Goal: Register for event/course

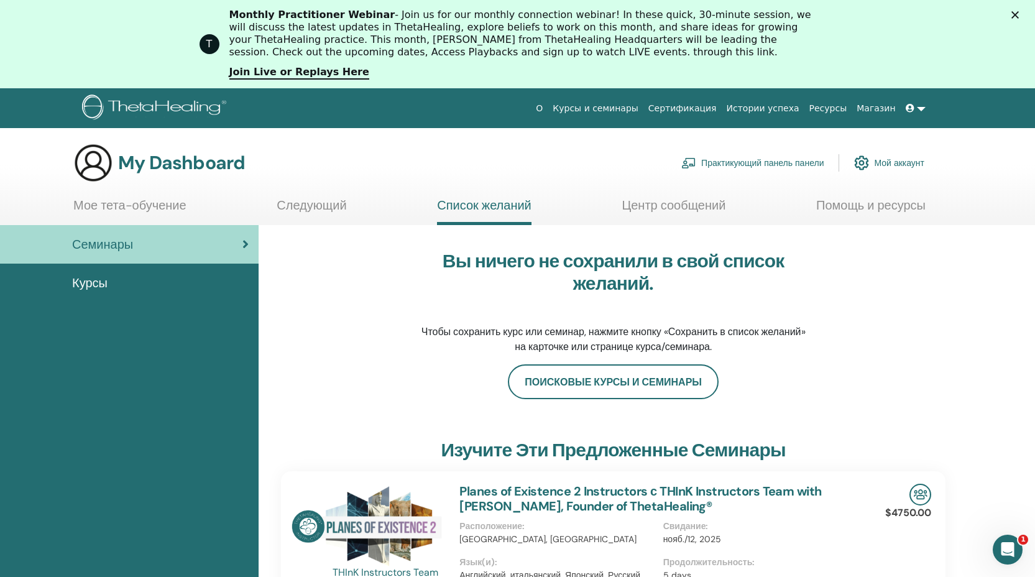
click at [568, 105] on link "Сертификация" at bounding box center [682, 108] width 78 height 23
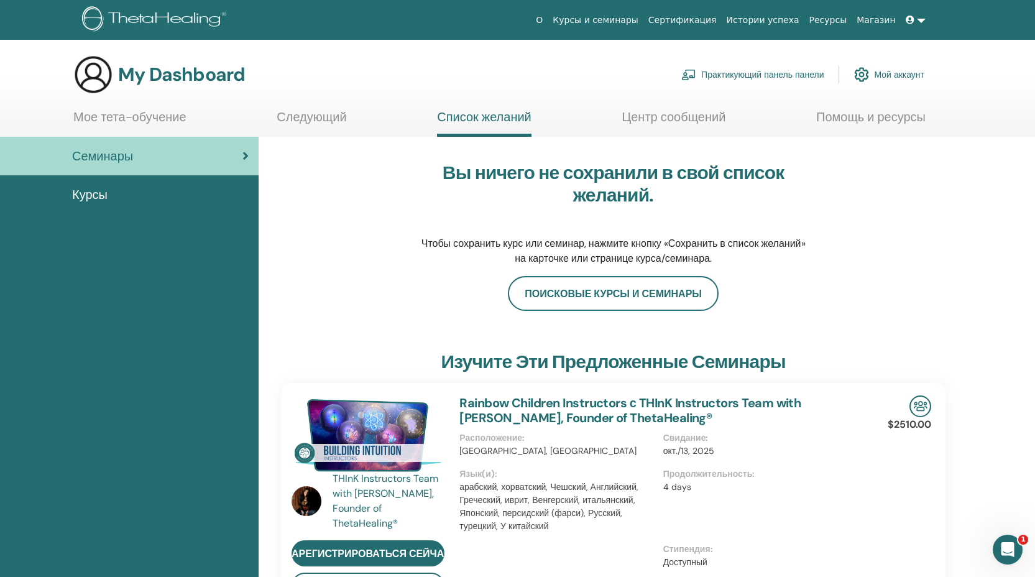
click at [88, 196] on span "Курсы" at bounding box center [89, 194] width 35 height 19
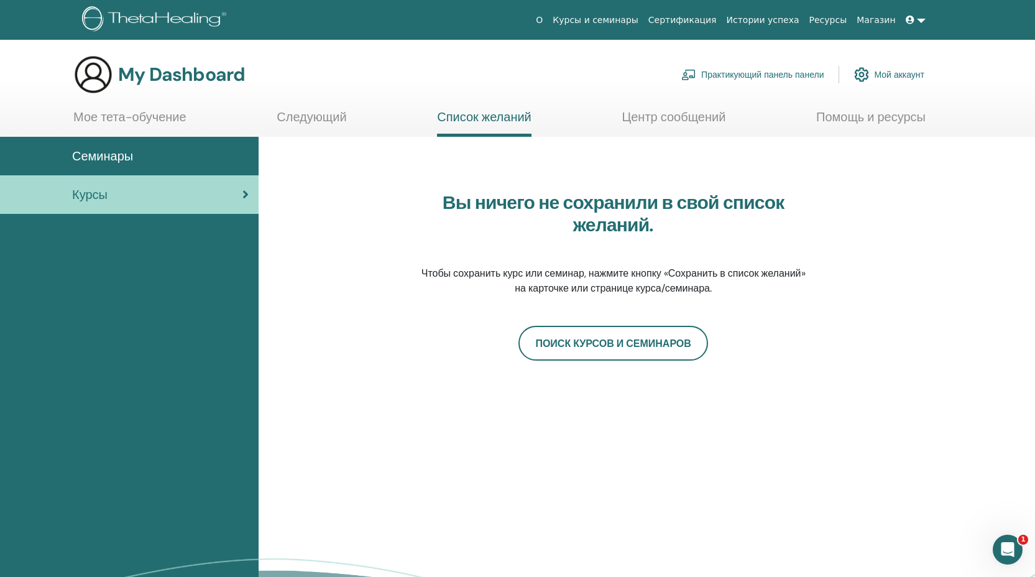
click at [899, 75] on link "Мой аккаунт" at bounding box center [889, 74] width 70 height 27
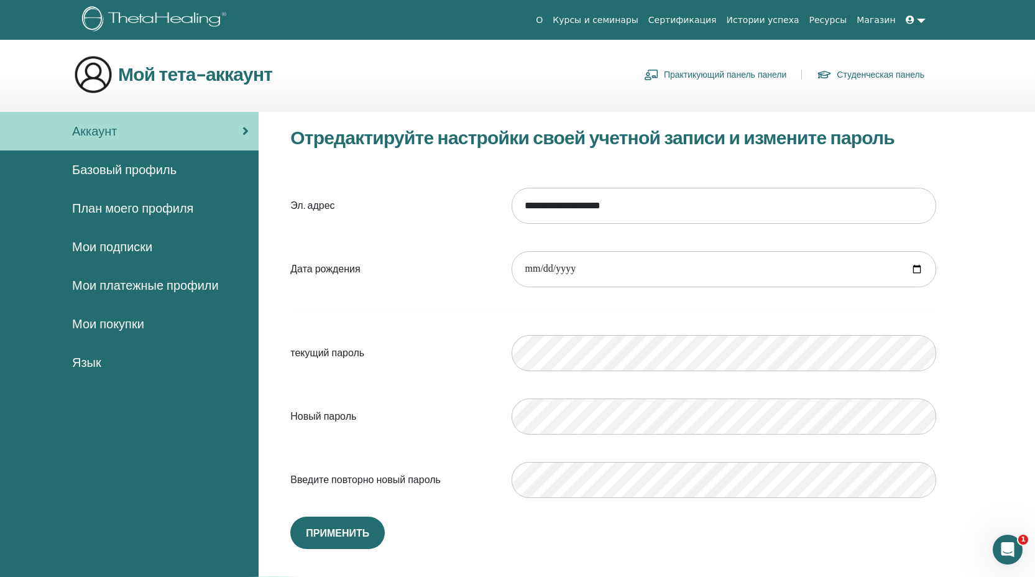
click at [156, 175] on span "Базовый профиль" at bounding box center [124, 169] width 104 height 19
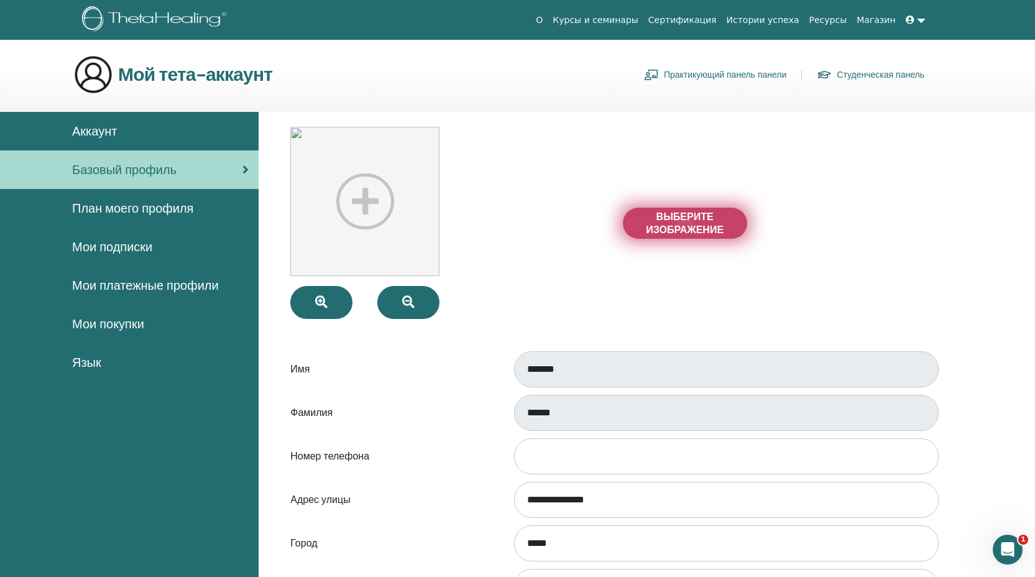
click at [659, 221] on span "Выберите изображение" at bounding box center [684, 223] width 93 height 26
click at [677, 221] on input "Выберите изображение" at bounding box center [685, 223] width 16 height 9
type input "**********"
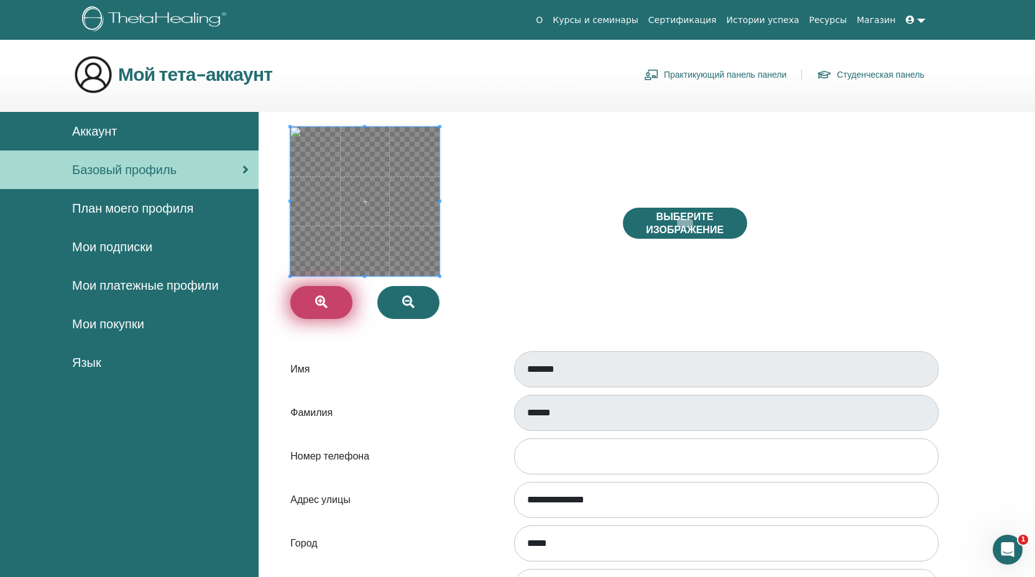
click at [325, 308] on span "button" at bounding box center [321, 303] width 12 height 14
click at [369, 229] on span at bounding box center [364, 201] width 149 height 149
click at [340, 305] on button "button" at bounding box center [321, 302] width 62 height 33
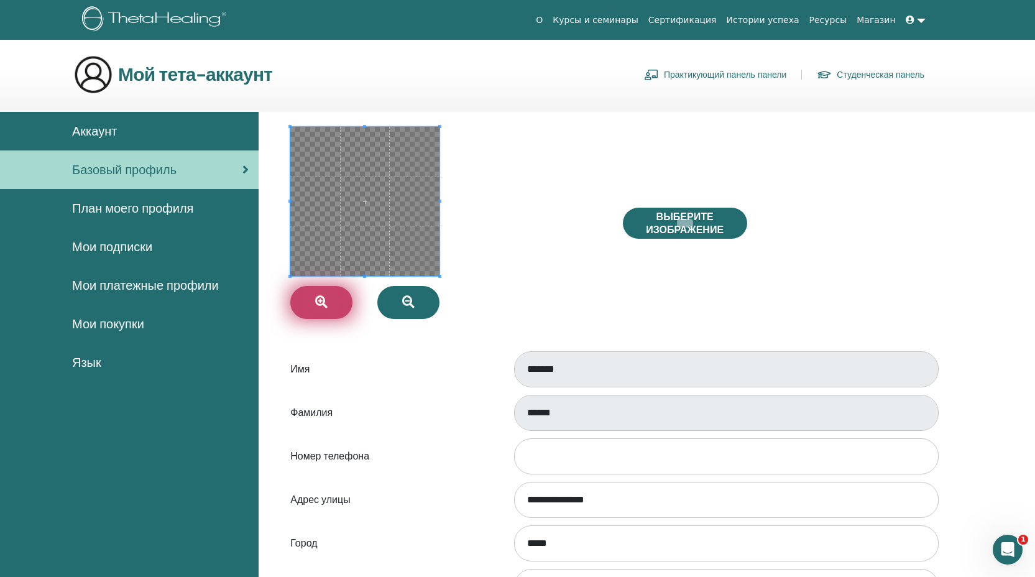
click at [340, 305] on button "button" at bounding box center [321, 302] width 62 height 33
click at [375, 252] on span at bounding box center [364, 201] width 149 height 149
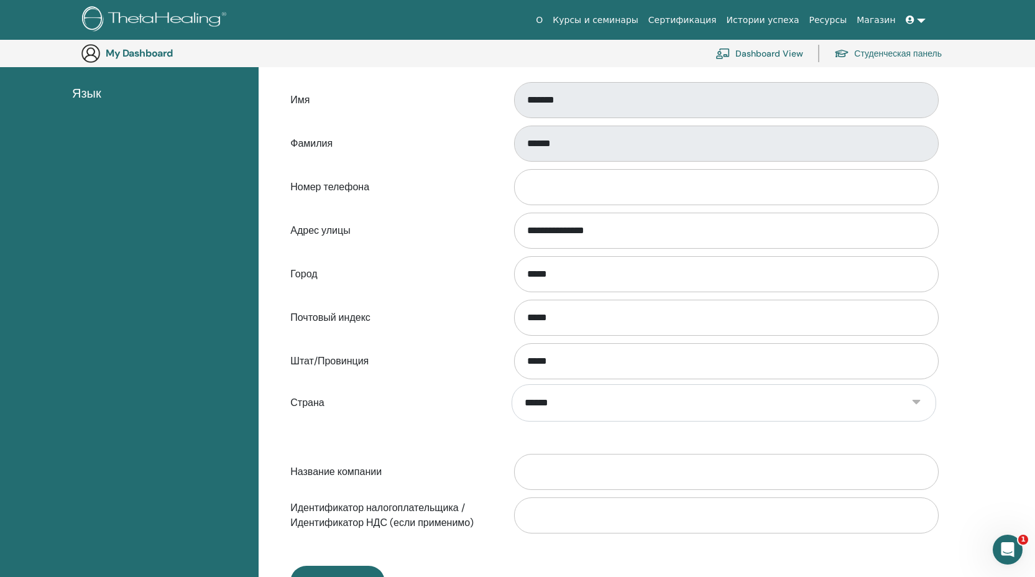
scroll to position [298, 0]
click at [603, 184] on input "Номер телефона" at bounding box center [726, 185] width 424 height 36
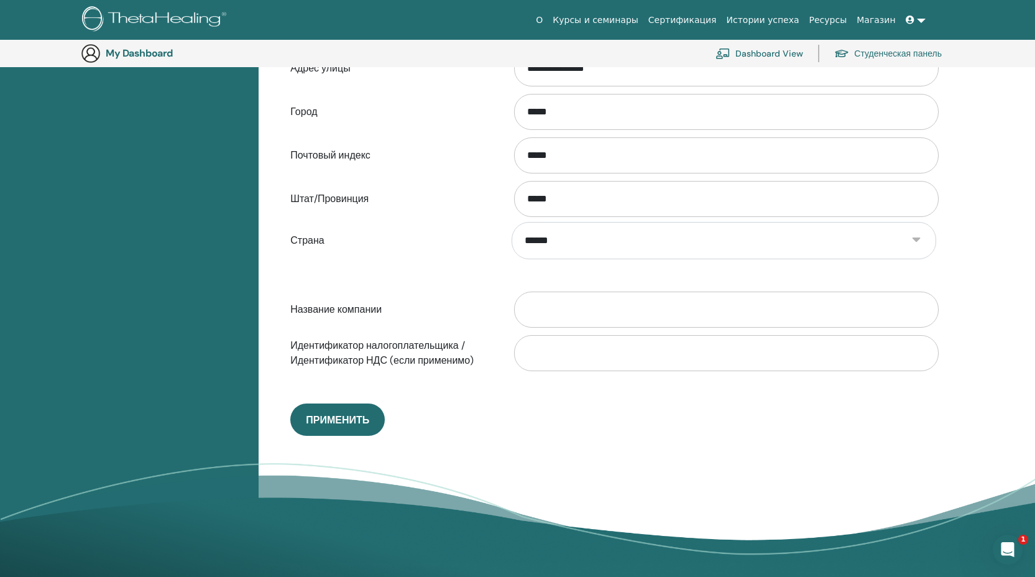
scroll to position [462, 0]
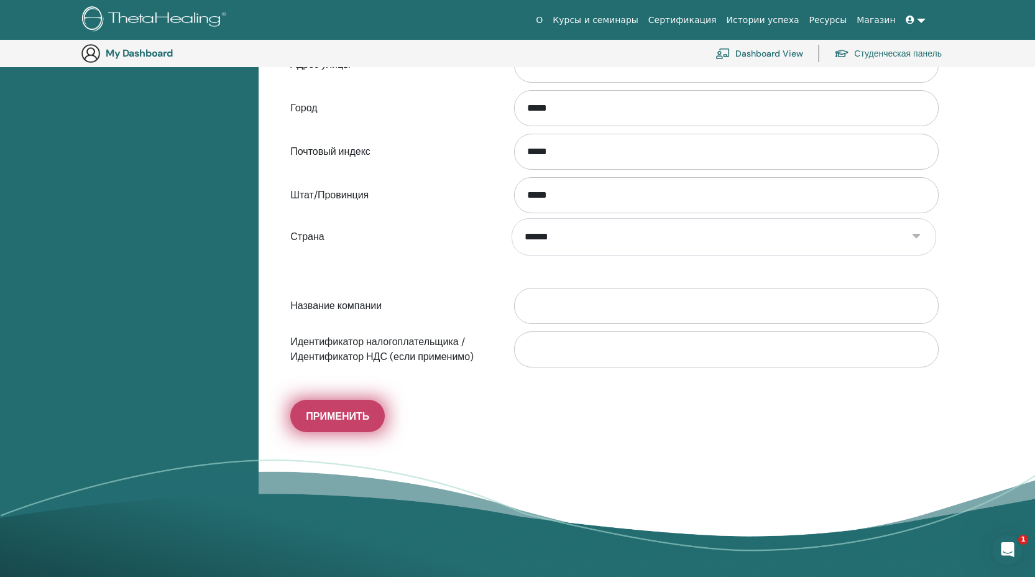
type input "**********"
click at [362, 420] on span "Применить" at bounding box center [337, 416] width 63 height 13
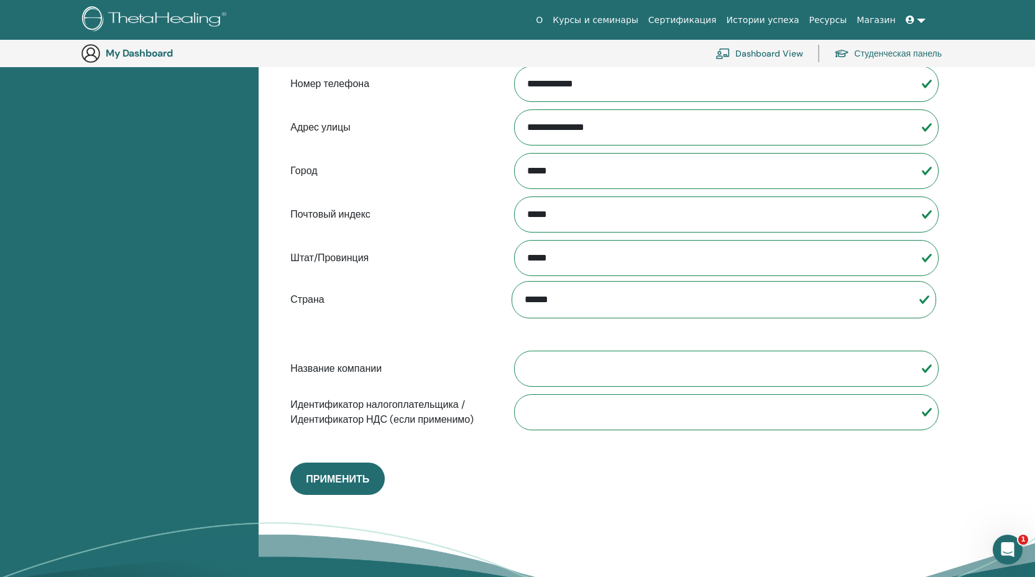
scroll to position [405, 0]
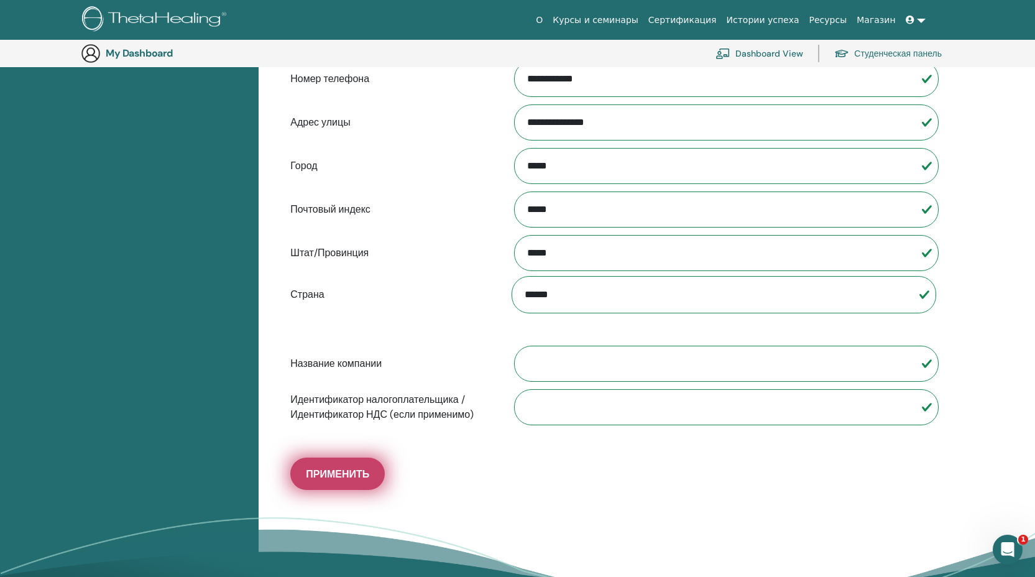
click at [326, 471] on span "Применить" at bounding box center [337, 473] width 63 height 13
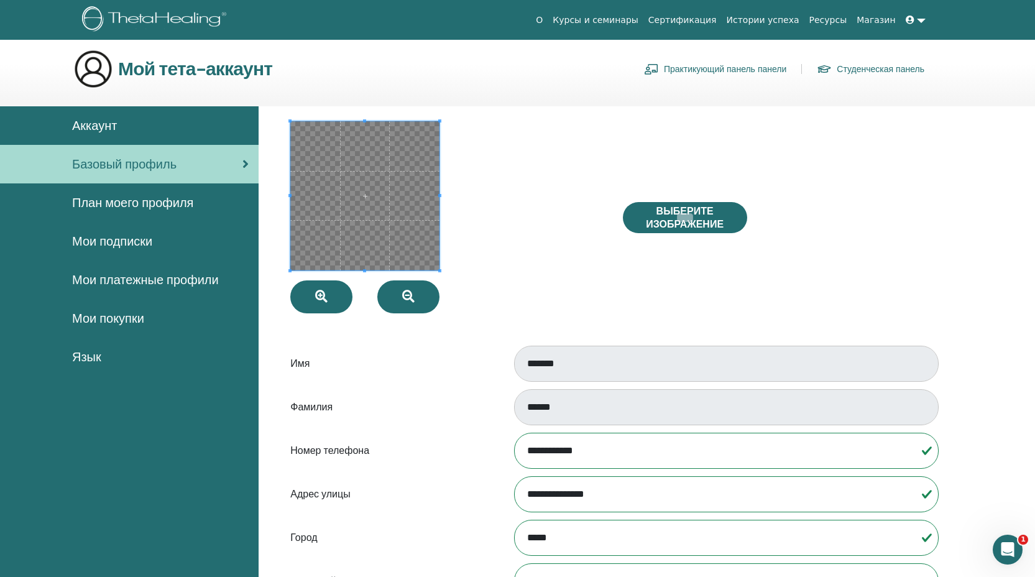
scroll to position [0, 0]
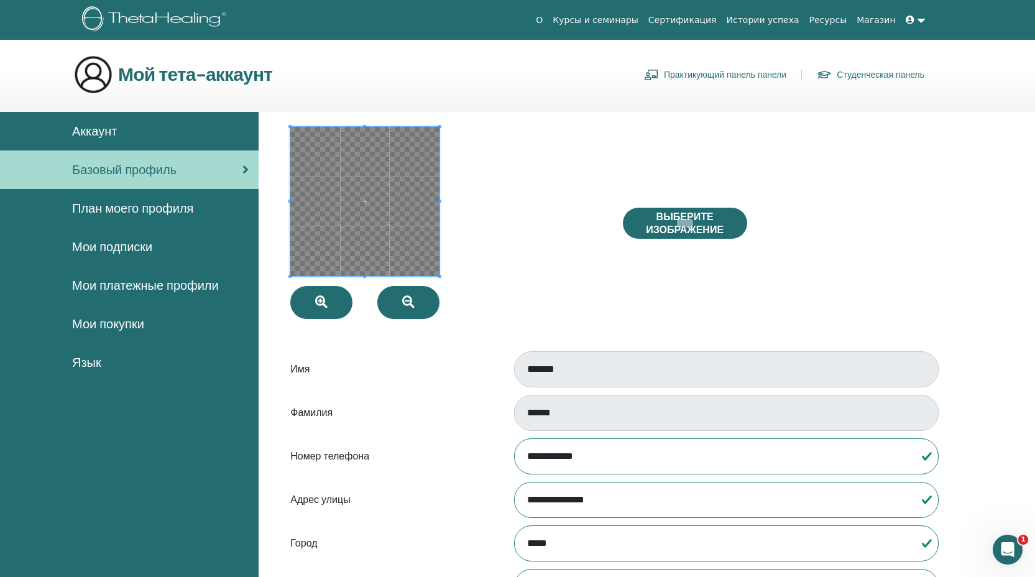
click at [126, 208] on span "План моего профиля" at bounding box center [132, 208] width 121 height 19
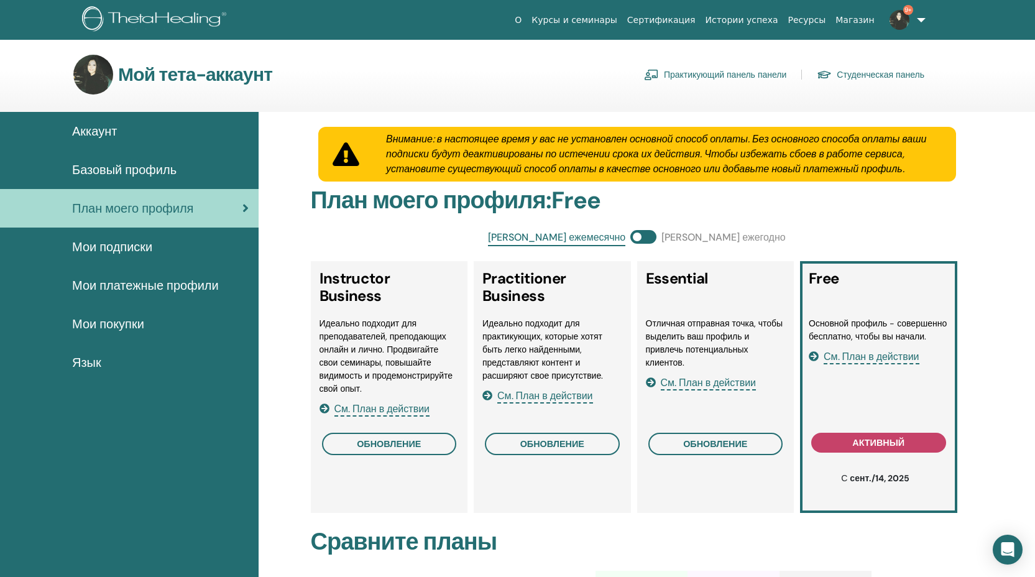
click at [132, 171] on span "Базовый профиль" at bounding box center [124, 169] width 104 height 19
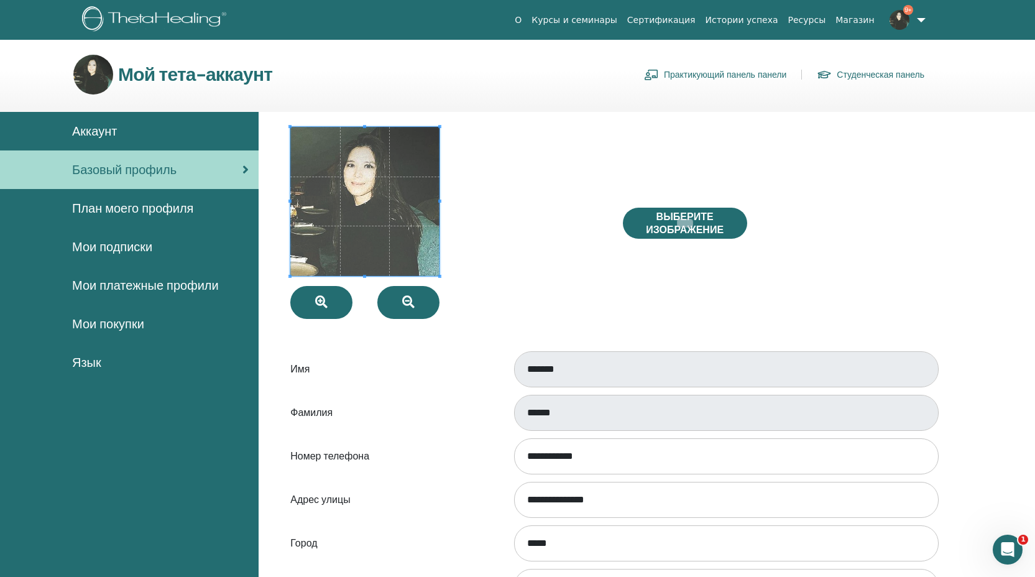
click at [116, 321] on span "Мои покупки" at bounding box center [108, 323] width 72 height 19
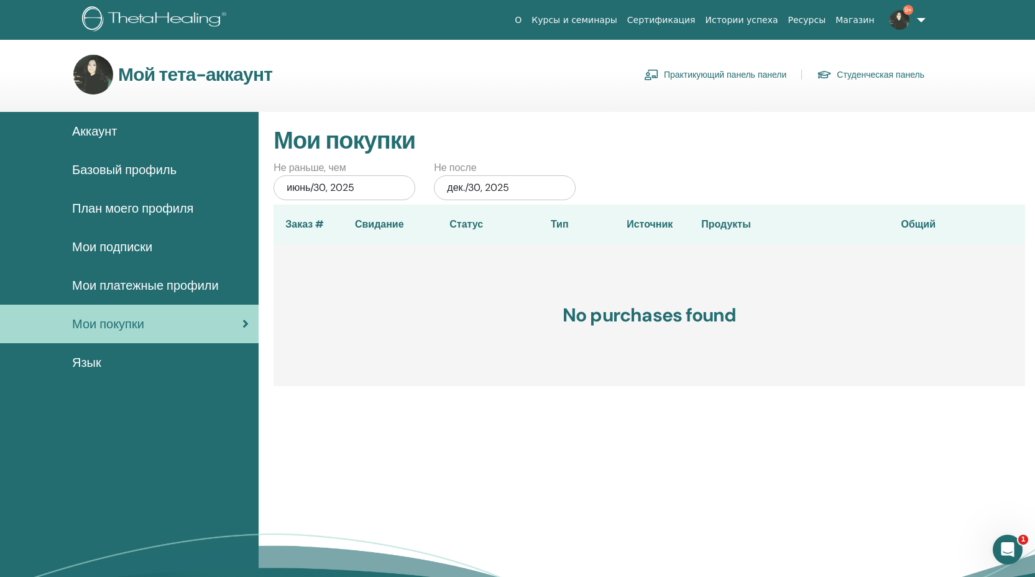
click at [618, 24] on link "Курсы и семинары" at bounding box center [574, 20] width 96 height 23
click at [685, 17] on link "Сертификация" at bounding box center [661, 20] width 78 height 23
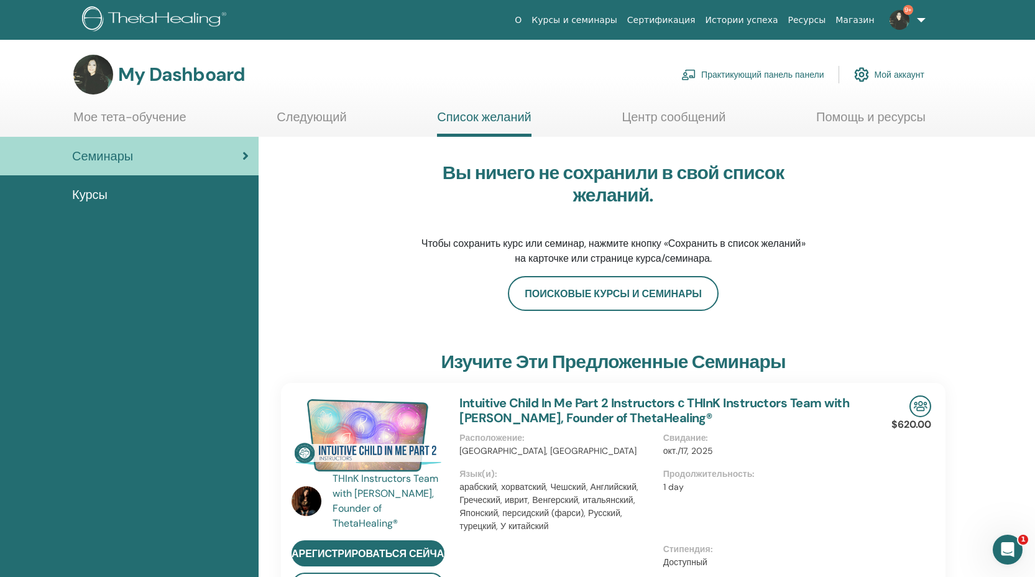
click at [168, 114] on link "Мое тета-обучение" at bounding box center [129, 121] width 113 height 24
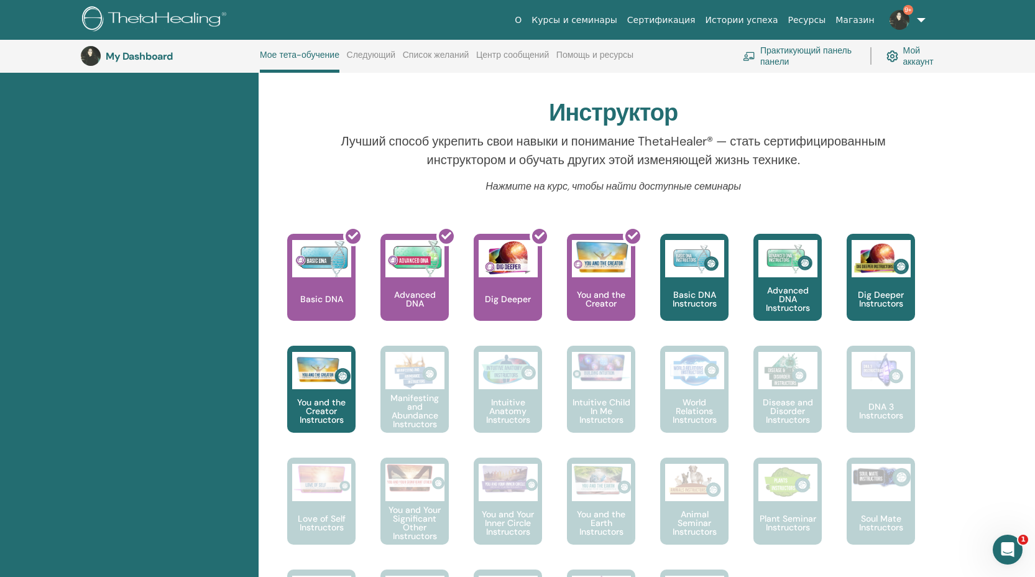
scroll to position [383, 0]
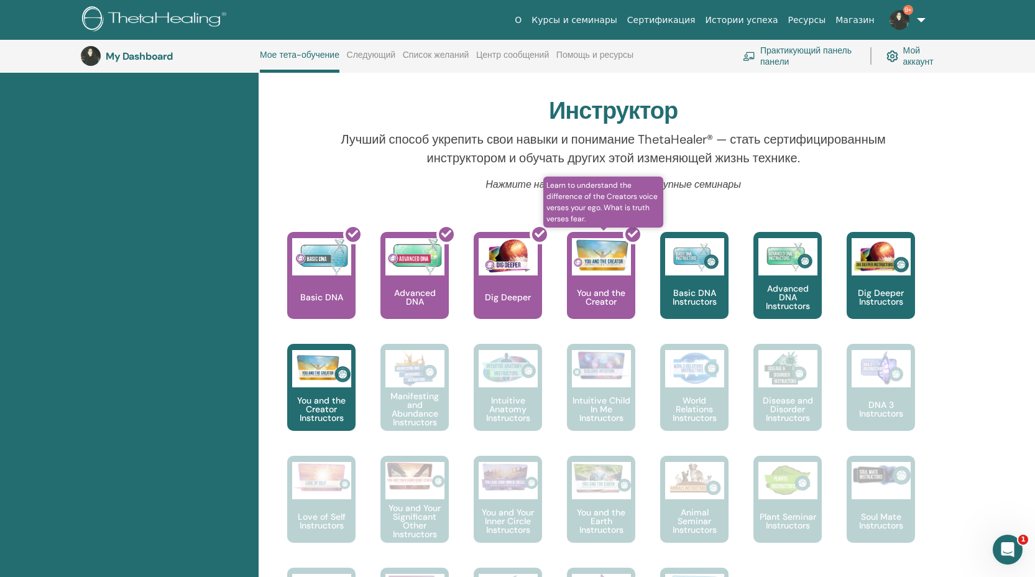
click at [615, 296] on div at bounding box center [608, 280] width 68 height 112
click at [600, 293] on div at bounding box center [608, 280] width 68 height 112
click at [598, 271] on div at bounding box center [608, 280] width 68 height 112
click at [593, 301] on div at bounding box center [608, 280] width 68 height 112
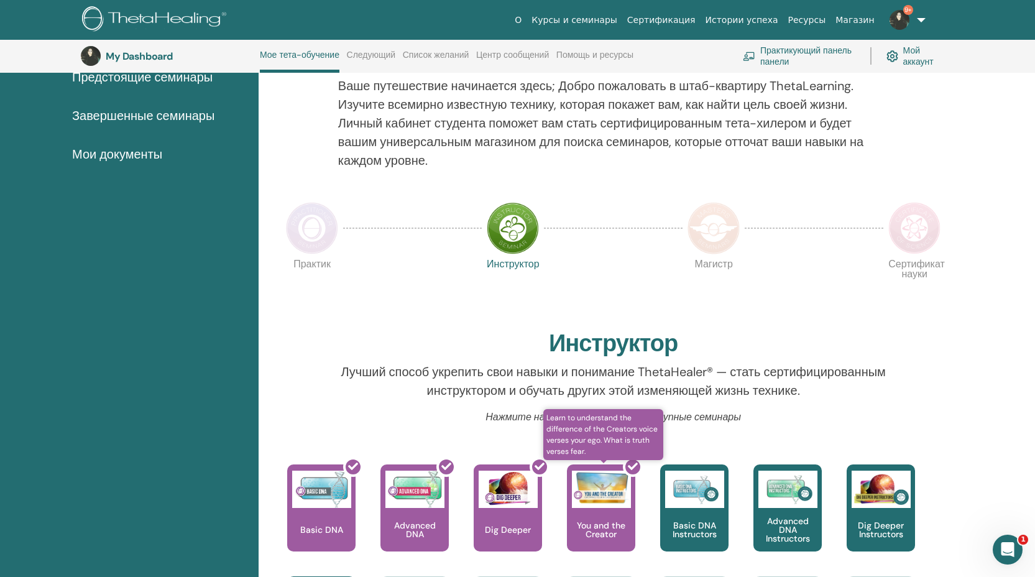
scroll to position [0, 0]
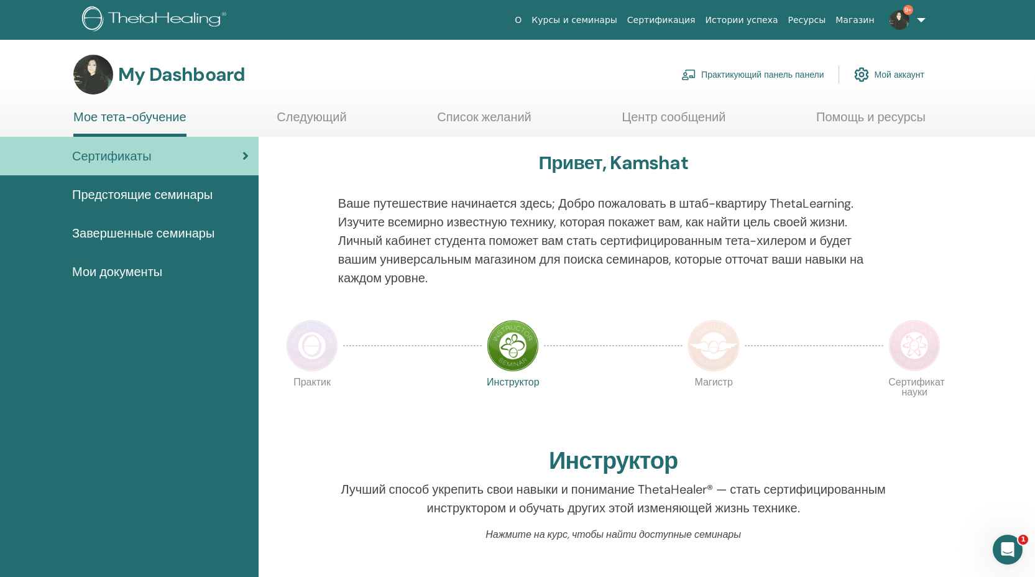
click at [883, 77] on link "Мой аккаунт" at bounding box center [889, 74] width 70 height 27
click at [140, 233] on span "Завершенные семинары" at bounding box center [143, 233] width 142 height 19
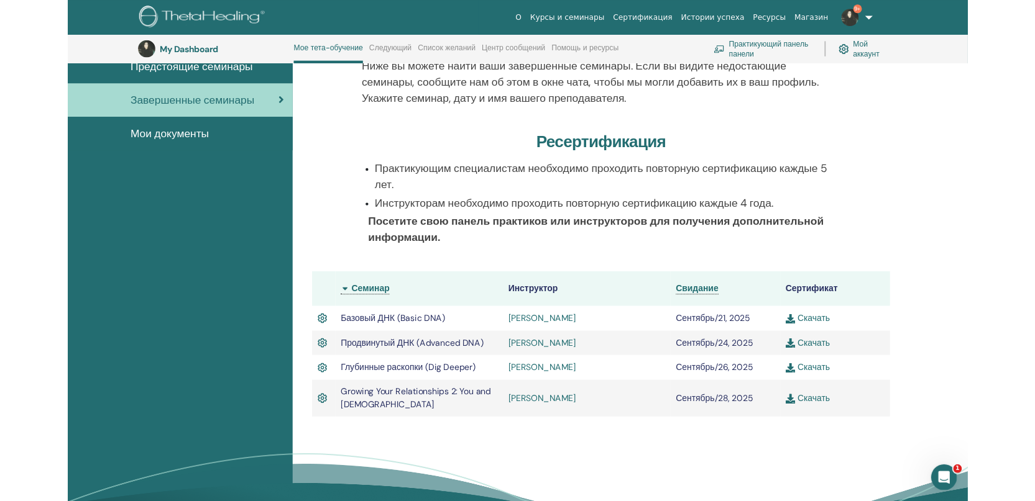
scroll to position [153, 0]
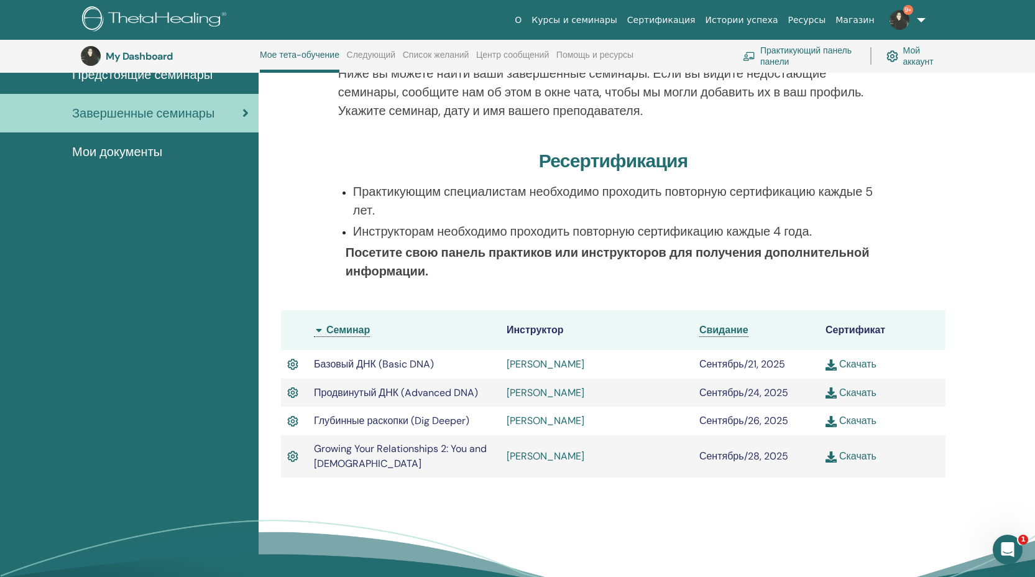
click at [869, 461] on link "Скачать" at bounding box center [850, 455] width 51 height 13
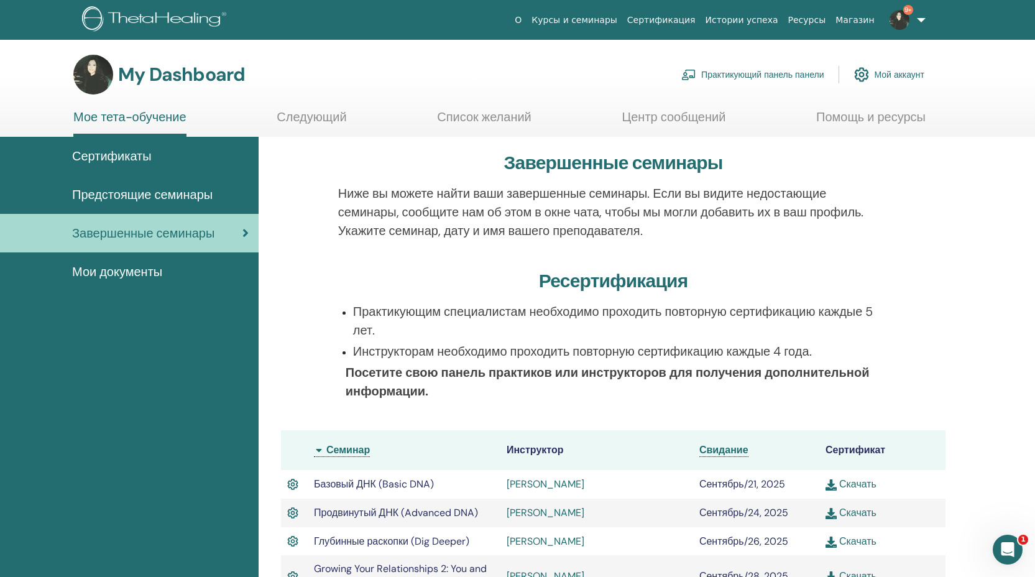
click at [191, 193] on span "Предстоящие семинары" at bounding box center [142, 194] width 140 height 19
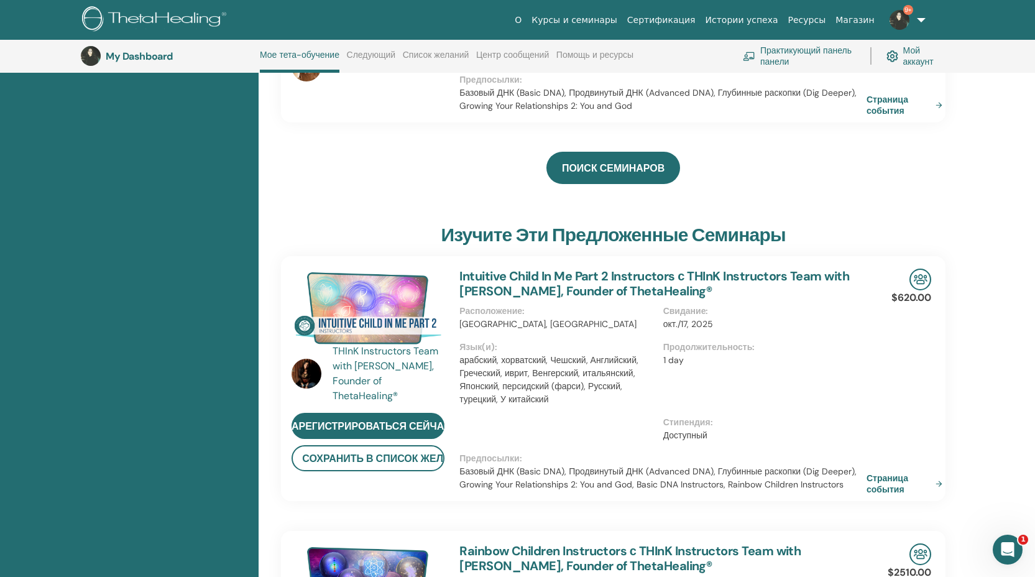
scroll to position [206, 0]
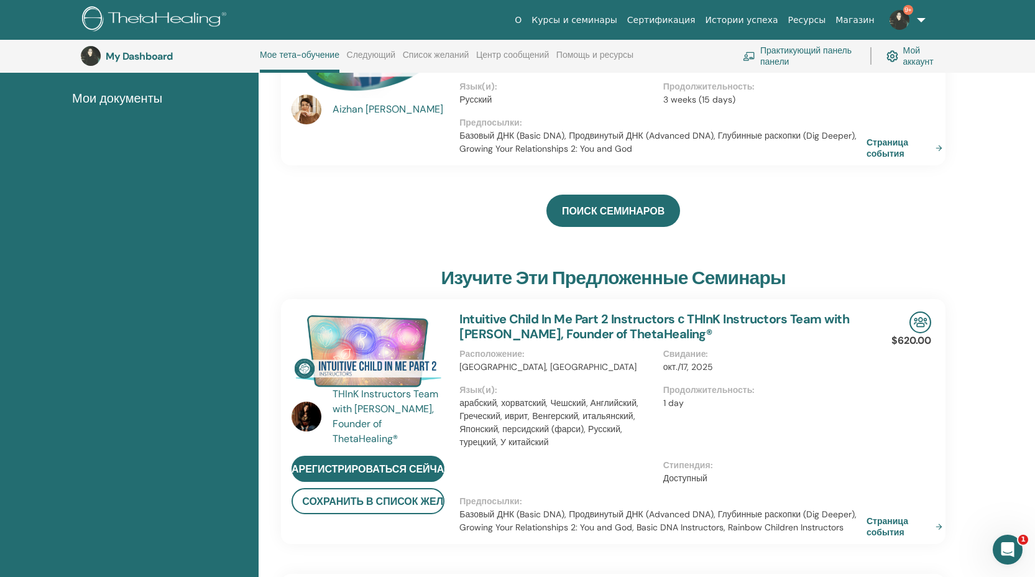
click at [377, 106] on div "Aizhan Shakhmanova" at bounding box center [389, 109] width 115 height 15
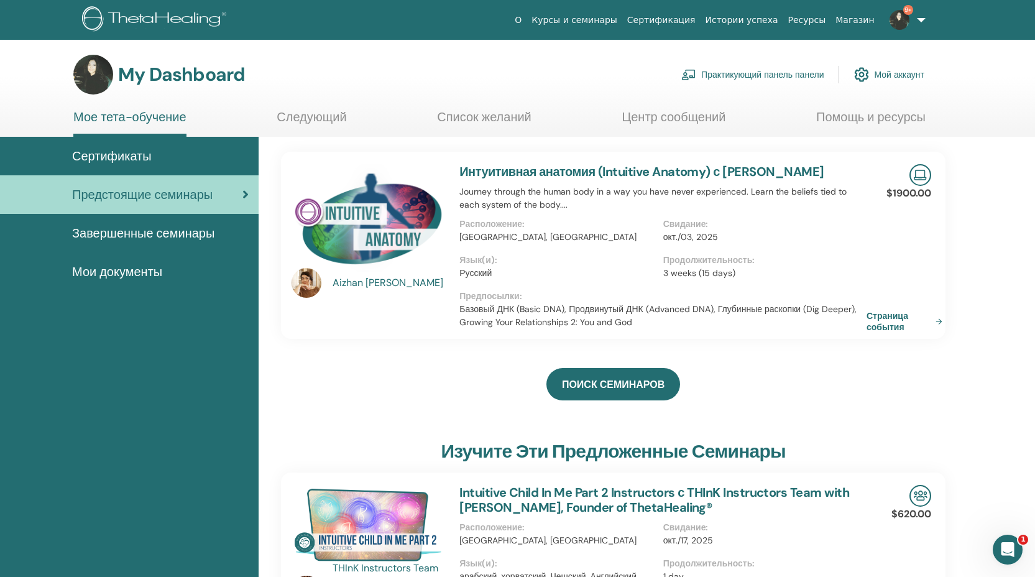
click at [348, 282] on div "Aizhan Shakhmanova" at bounding box center [389, 282] width 115 height 15
click at [309, 281] on img at bounding box center [306, 283] width 30 height 30
click at [152, 279] on span "Мои документы" at bounding box center [117, 271] width 90 height 19
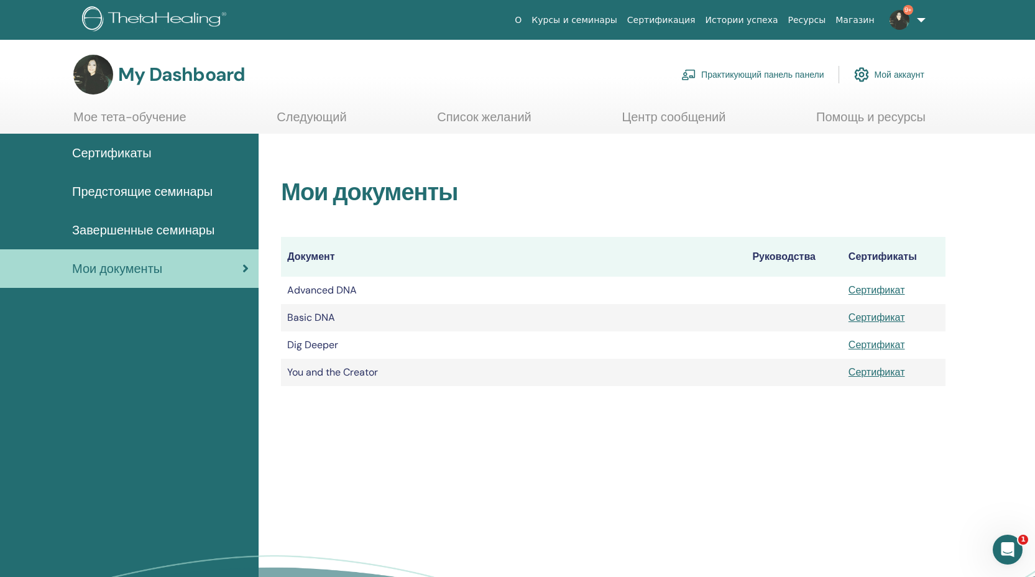
click at [170, 186] on span "Предстоящие семинары" at bounding box center [142, 191] width 140 height 19
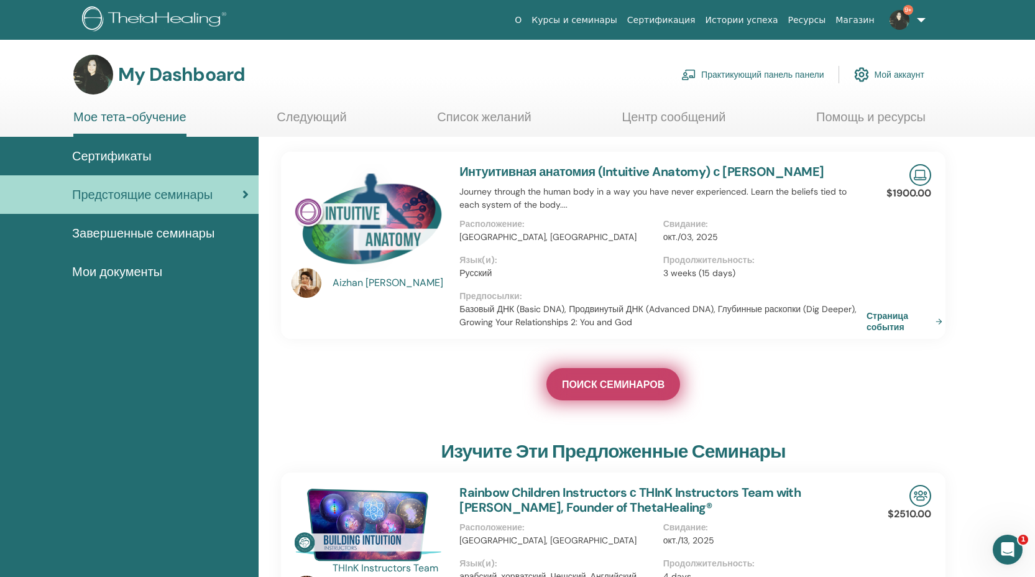
click at [615, 382] on span "ПОИСК СЕМИНАРОВ" at bounding box center [613, 384] width 103 height 13
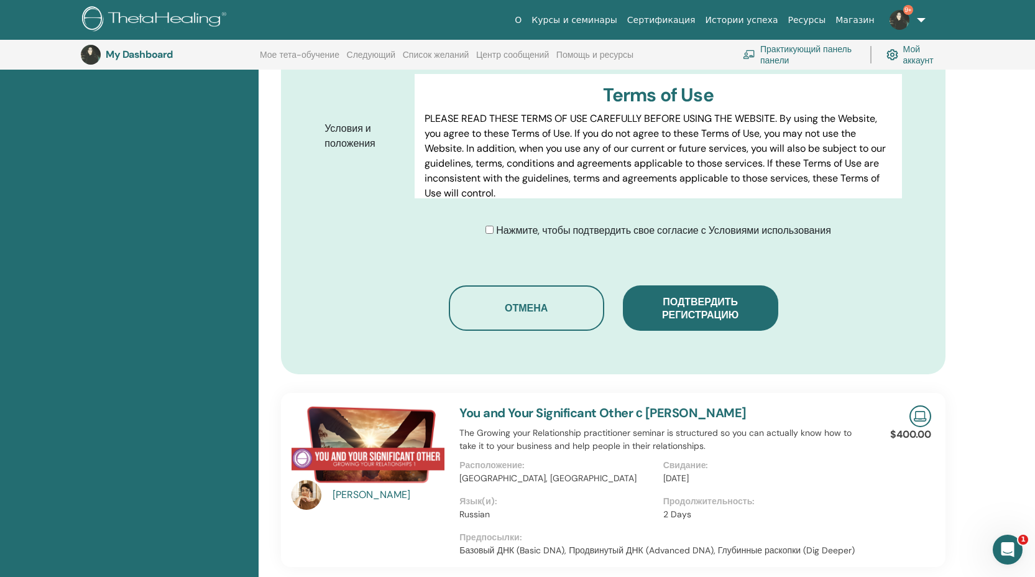
scroll to position [636, 0]
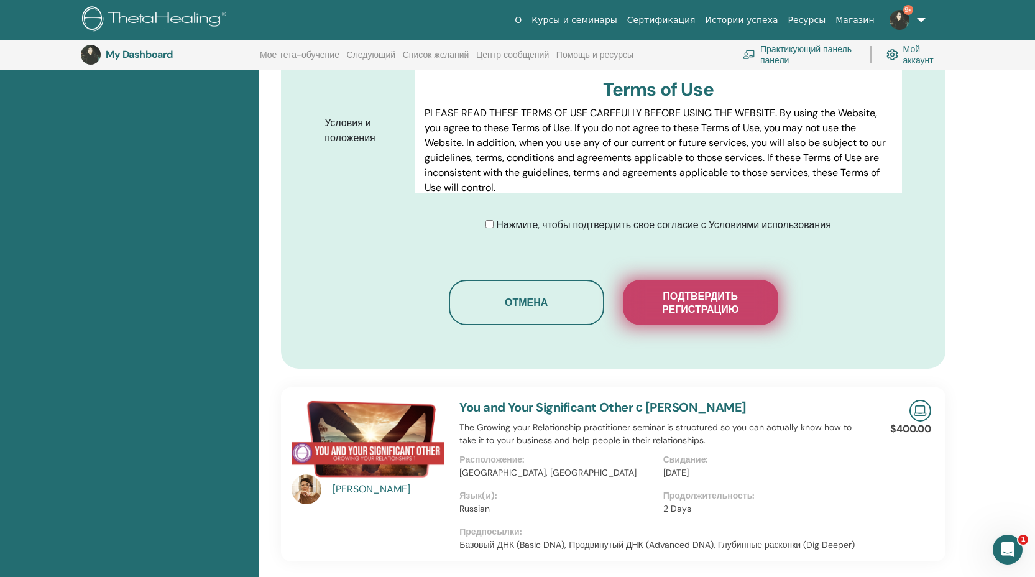
click at [711, 290] on span "Подтвердить регистрацию" at bounding box center [700, 303] width 124 height 26
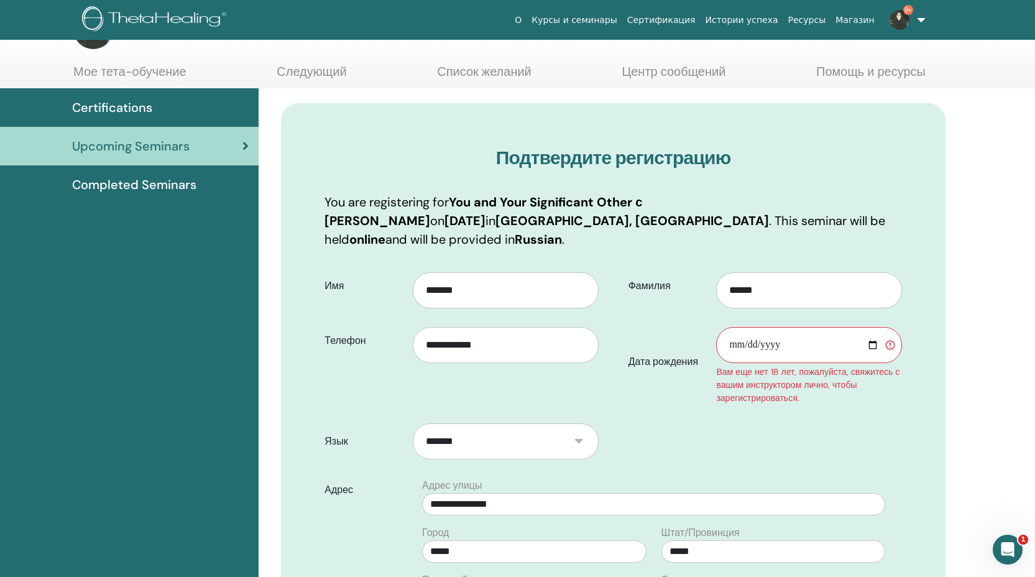
scroll to position [45, 0]
click at [741, 327] on input "Дата рождения" at bounding box center [809, 345] width 186 height 36
type input "**********"
click at [749, 384] on div "Вам еще нет 18 лет, пожалуйста, свяжитесь с вашим инструктором лично, чтобы зар…" at bounding box center [809, 385] width 186 height 39
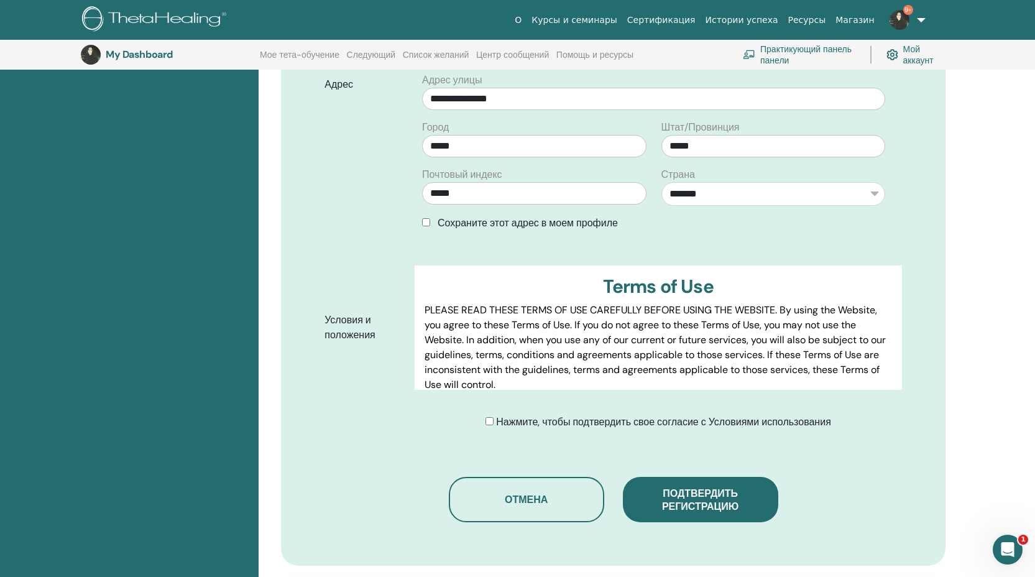
scroll to position [486, 0]
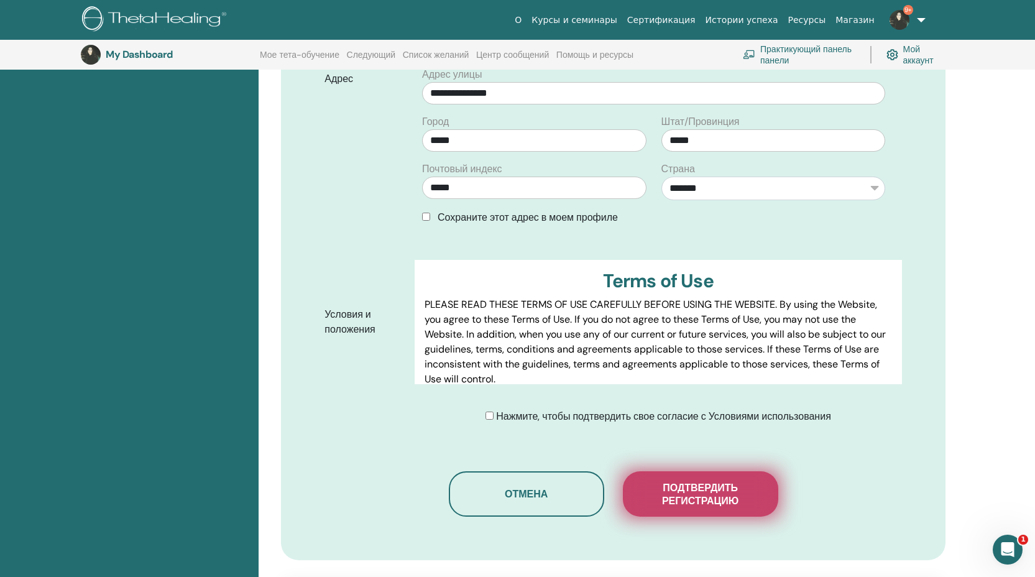
click at [678, 487] on span "Подтвердить регистрацию" at bounding box center [700, 494] width 124 height 26
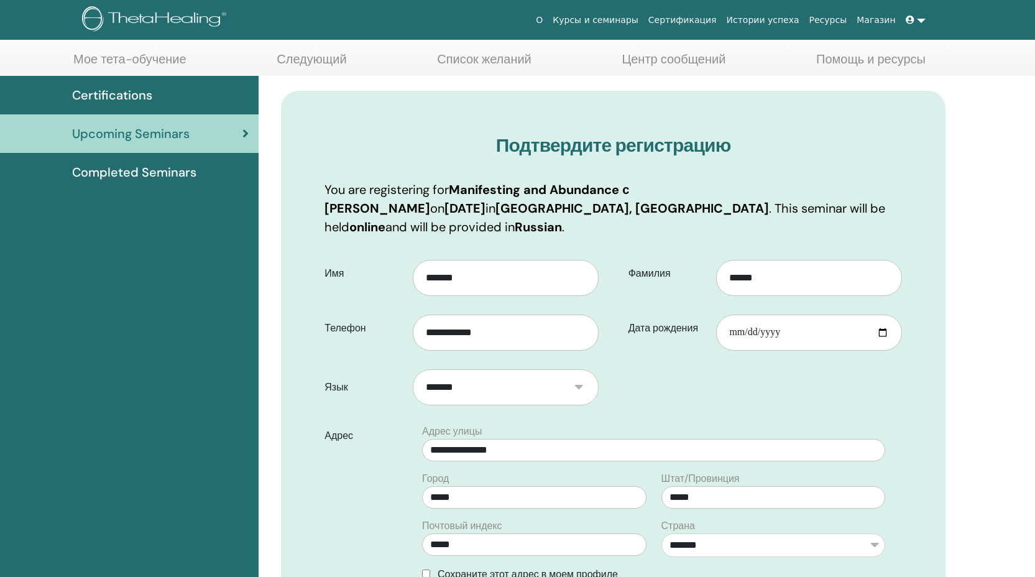
scroll to position [62, 0]
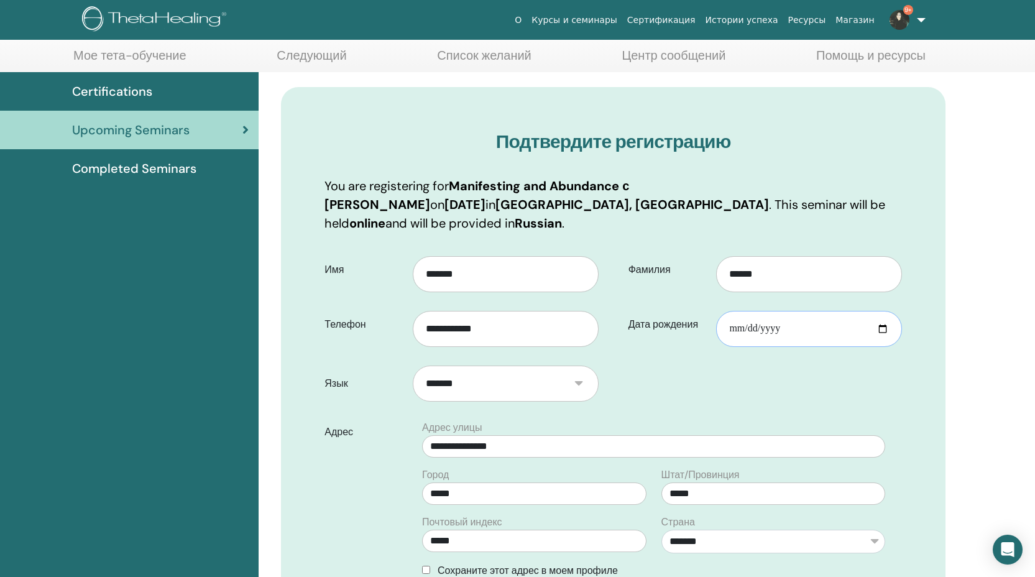
click at [752, 311] on input "Дата рождения" at bounding box center [809, 329] width 186 height 36
click at [728, 311] on input "Дата рождения" at bounding box center [809, 329] width 186 height 36
click at [730, 311] on input "Дата рождения" at bounding box center [809, 329] width 186 height 36
type input "**********"
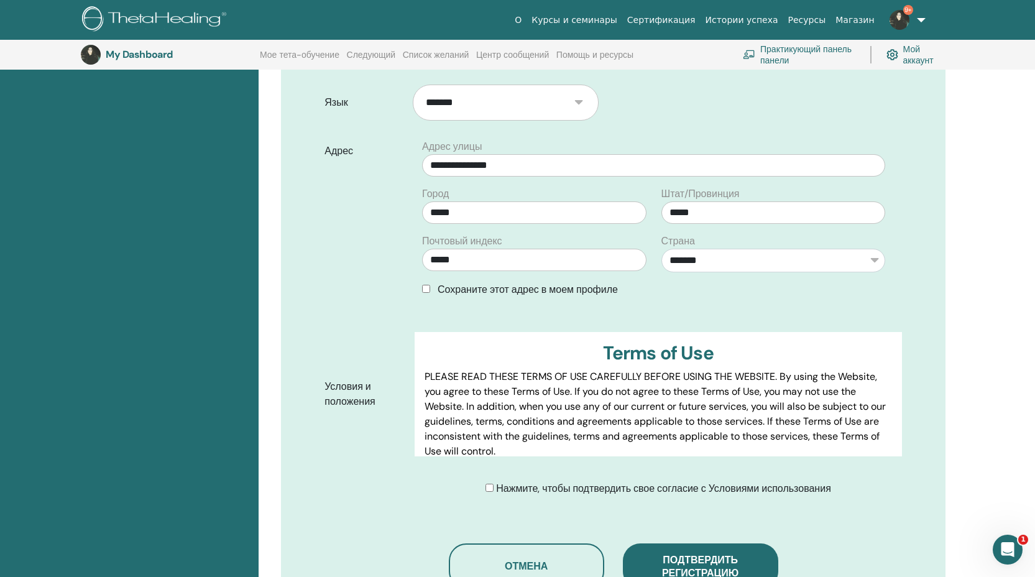
scroll to position [374, 0]
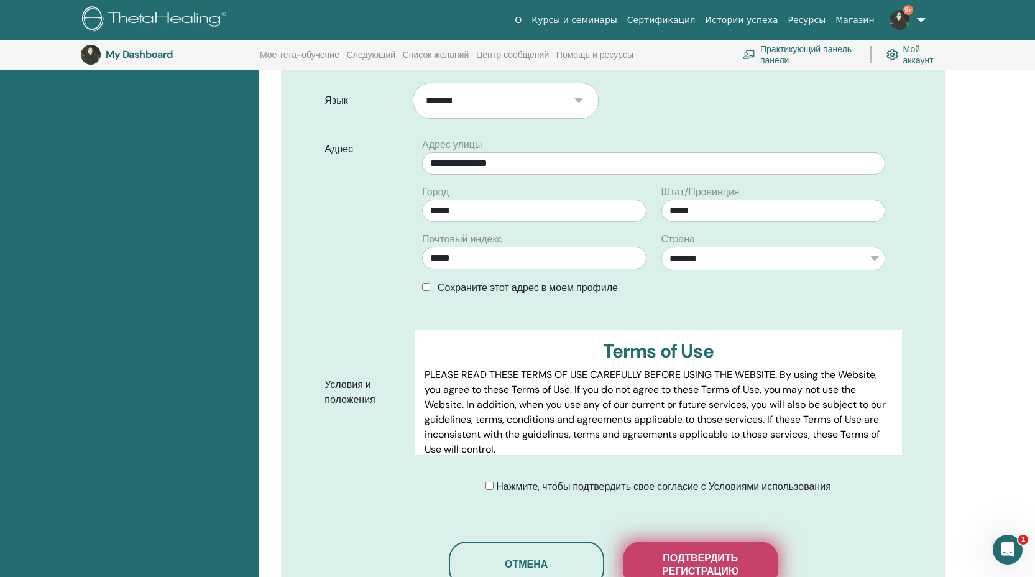
click at [702, 551] on span "Подтвердить регистрацию" at bounding box center [700, 564] width 124 height 26
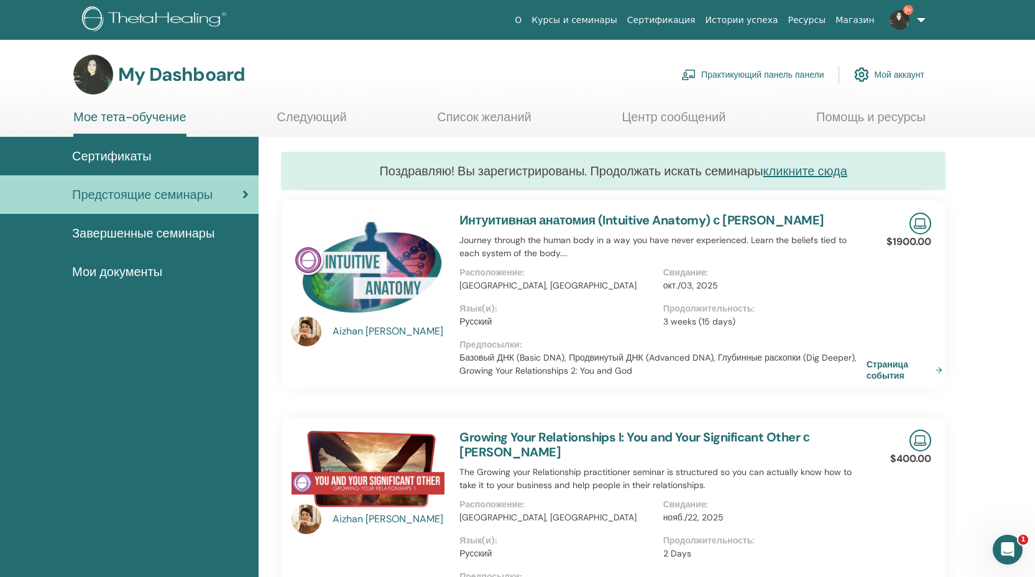
click at [186, 201] on span "Предстоящие семинары" at bounding box center [142, 194] width 140 height 19
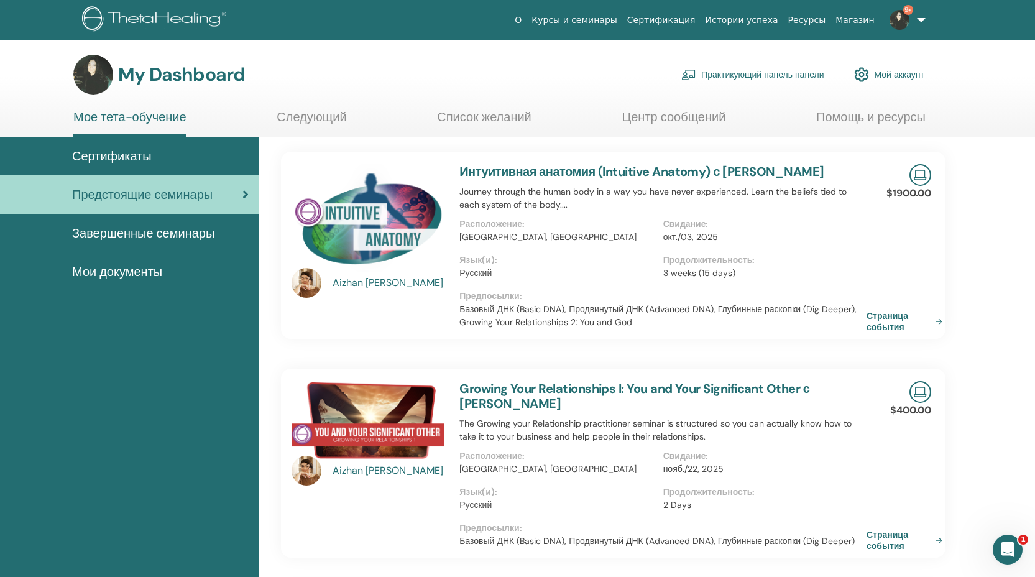
click at [144, 273] on span "Мои документы" at bounding box center [117, 271] width 90 height 19
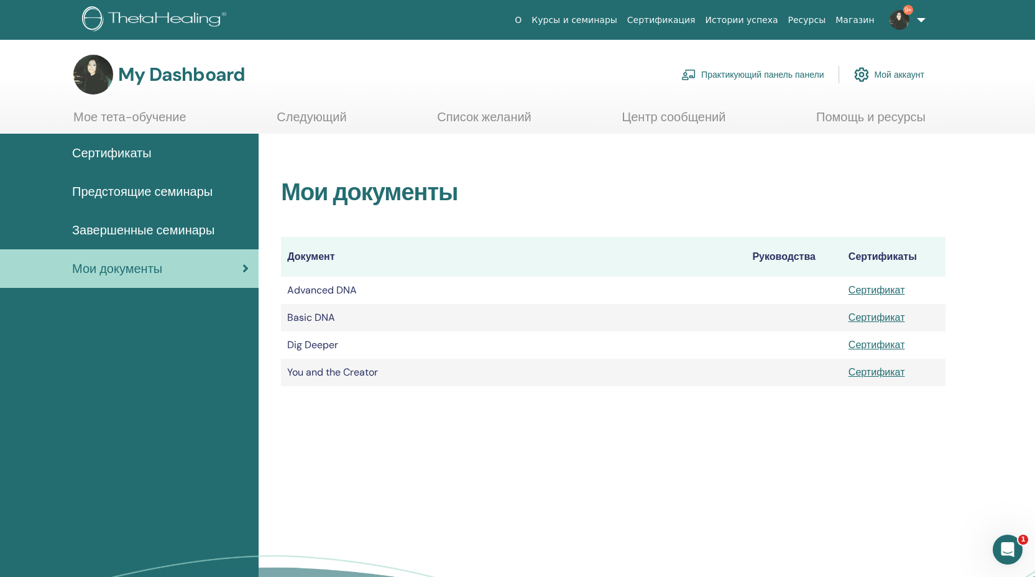
click at [180, 185] on span "Предстоящие семинары" at bounding box center [142, 191] width 140 height 19
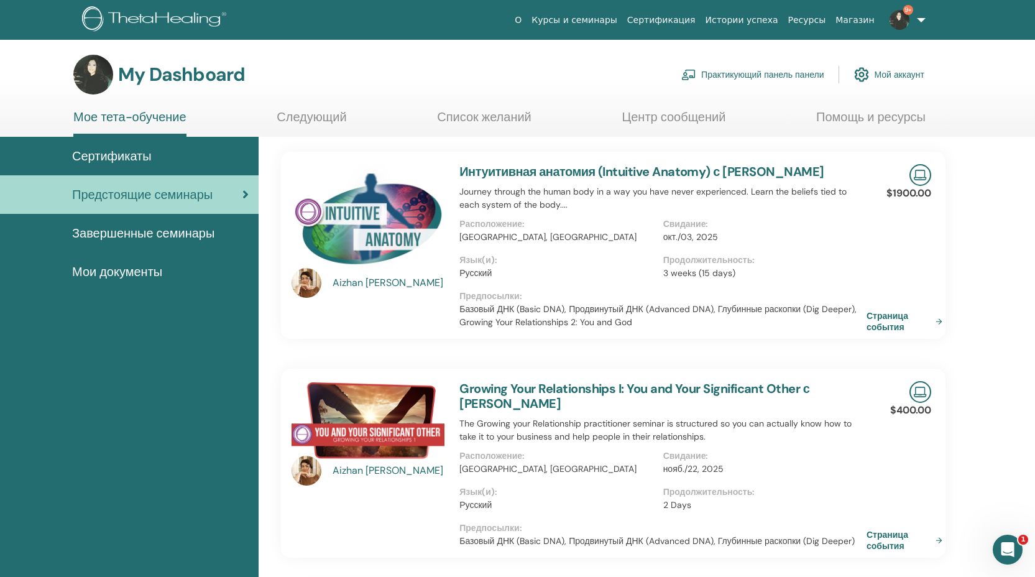
click at [133, 235] on span "Завершенные семинары" at bounding box center [143, 233] width 142 height 19
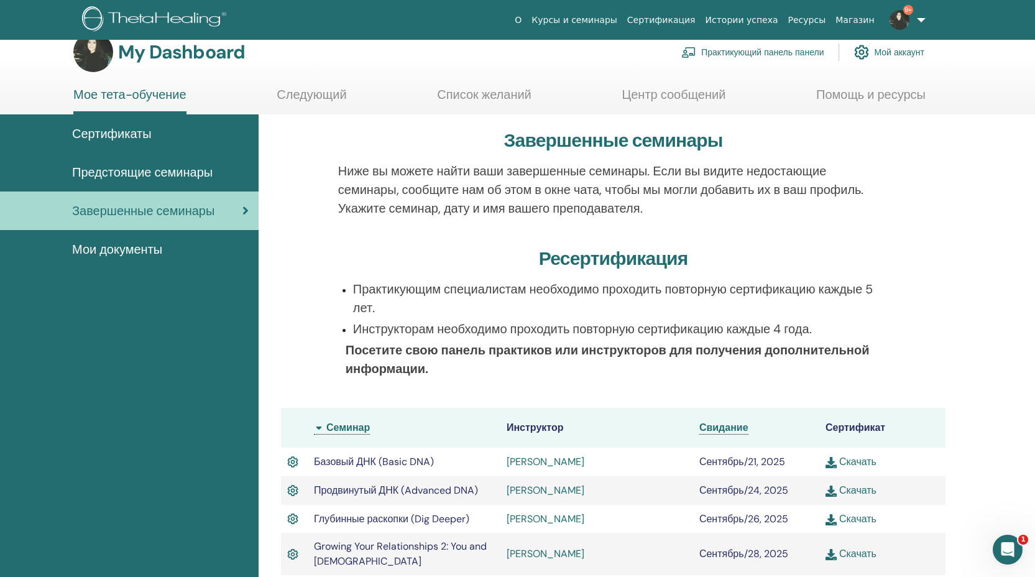
scroll to position [19, 0]
